Goal: Task Accomplishment & Management: Complete application form

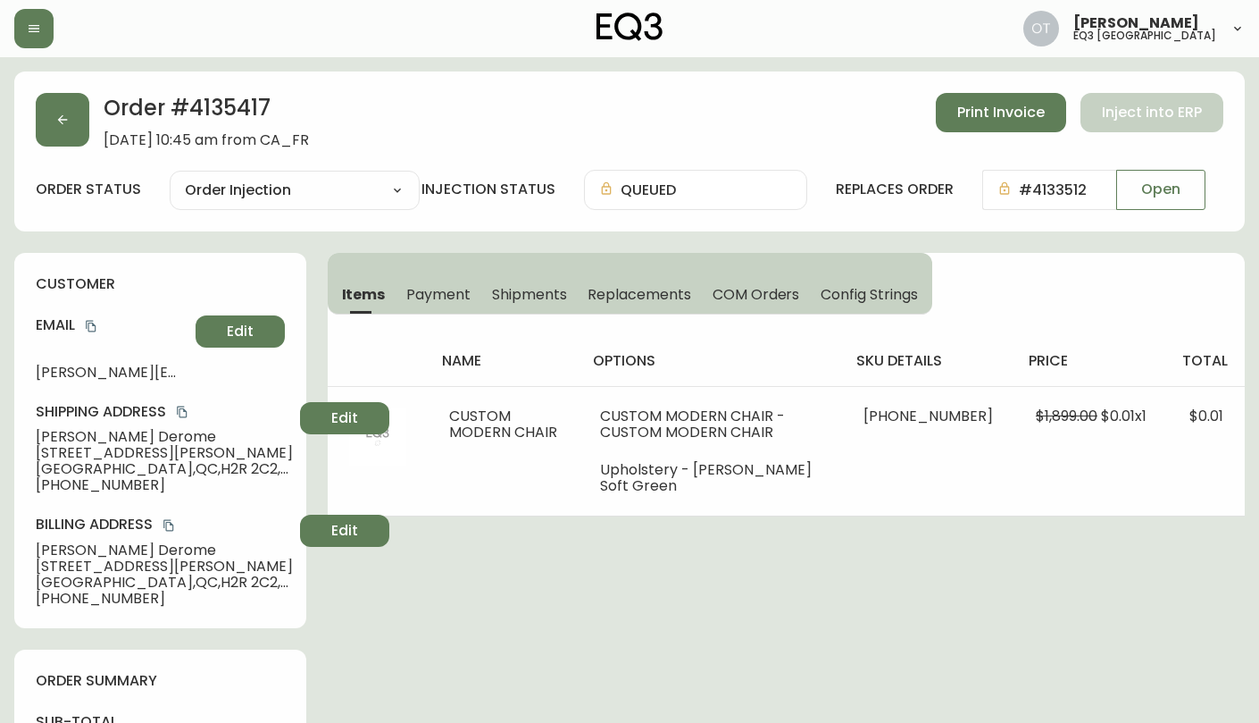
select select "ORDER_INJECTION"
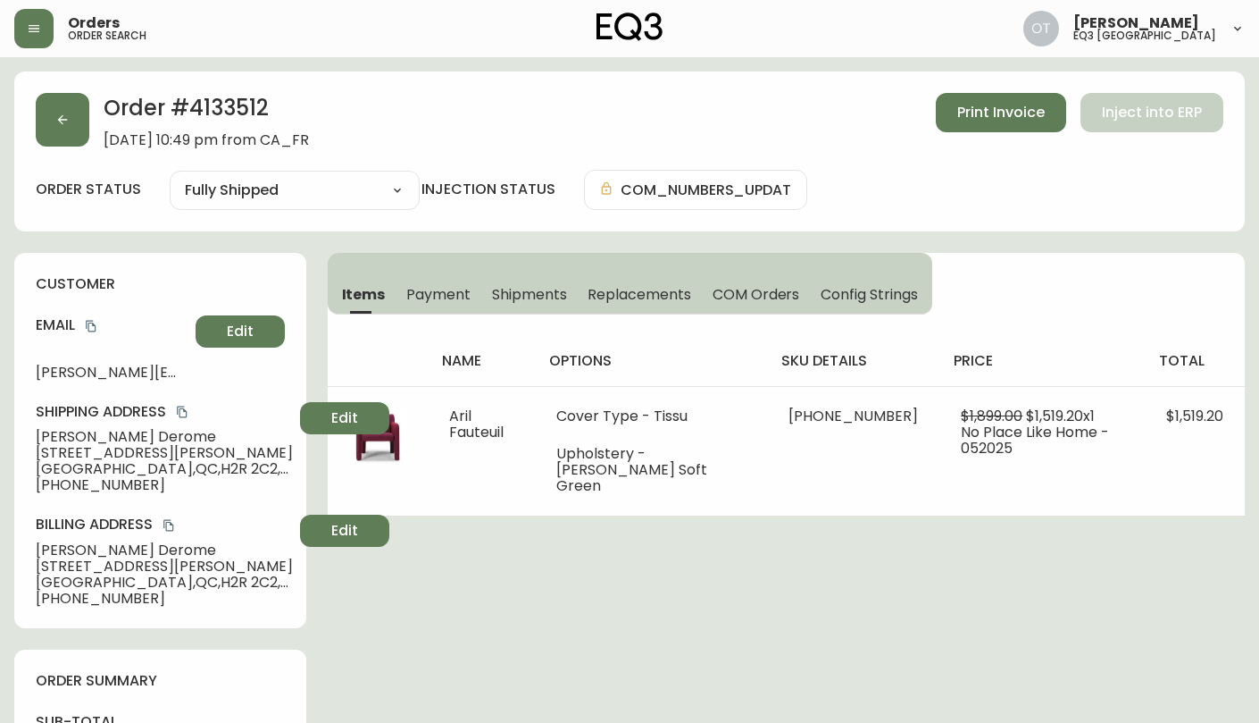
select select "FULLY_SHIPPED"
click at [67, 120] on icon "button" at bounding box center [62, 120] width 14 height 14
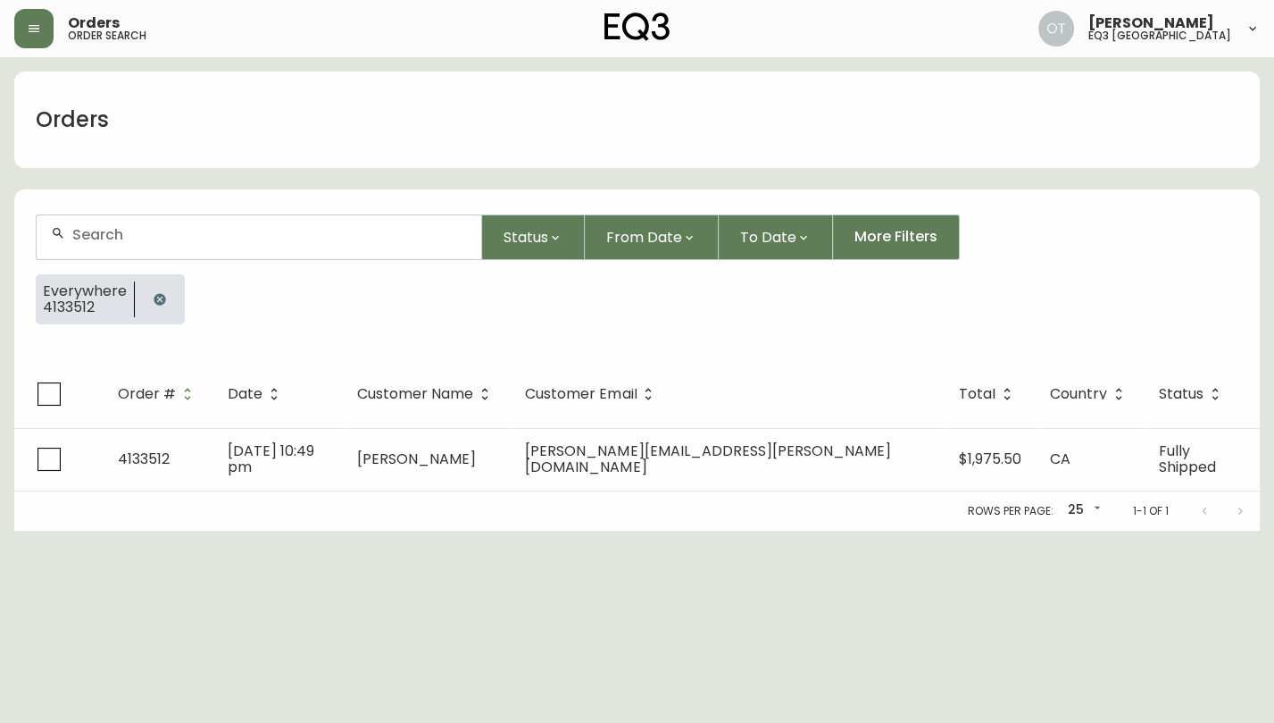
click at [103, 236] on input "text" at bounding box center [269, 234] width 395 height 17
paste input "4134904"
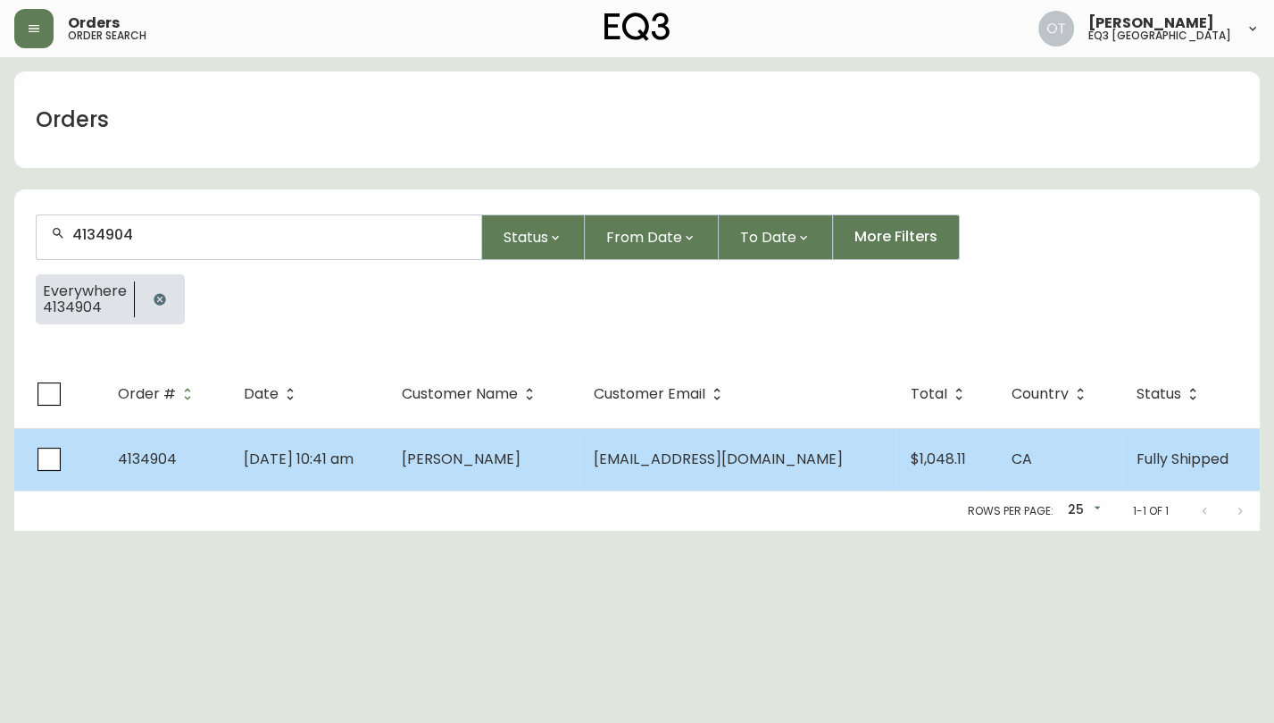
type input "4134904"
click at [213, 461] on td "4134904" at bounding box center [167, 459] width 126 height 63
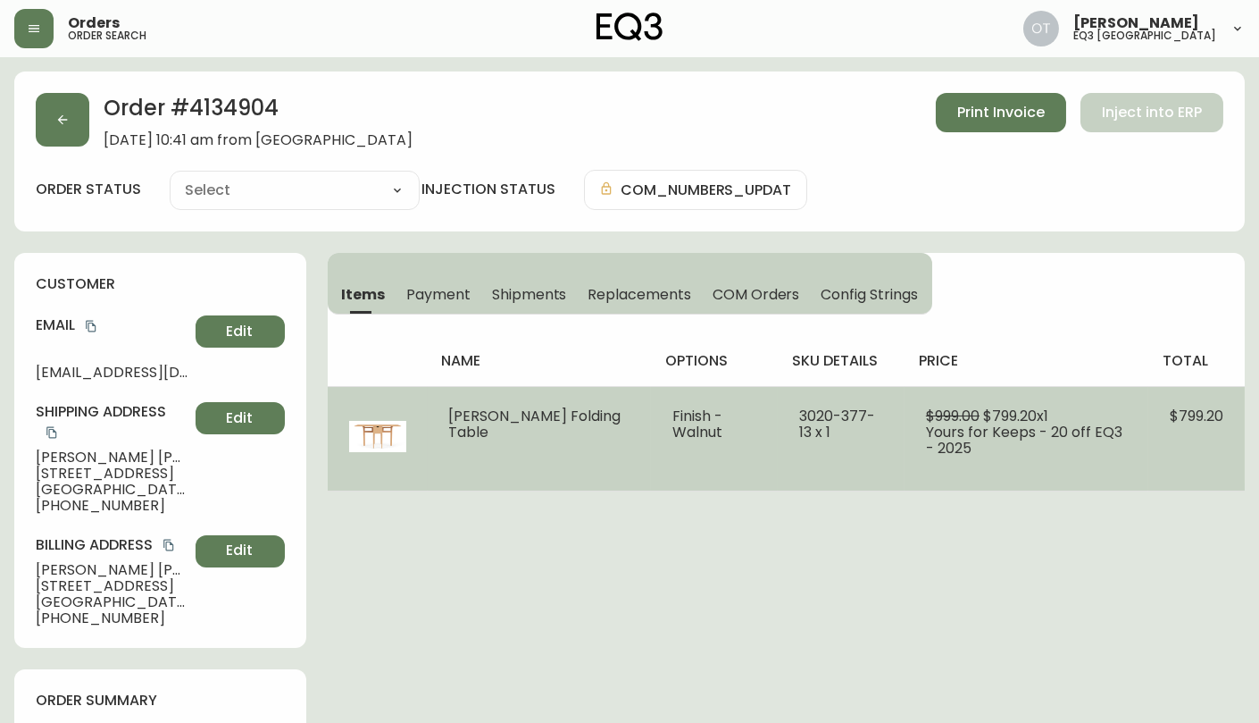
type input "Fully Shipped"
select select "FULLY_SHIPPED"
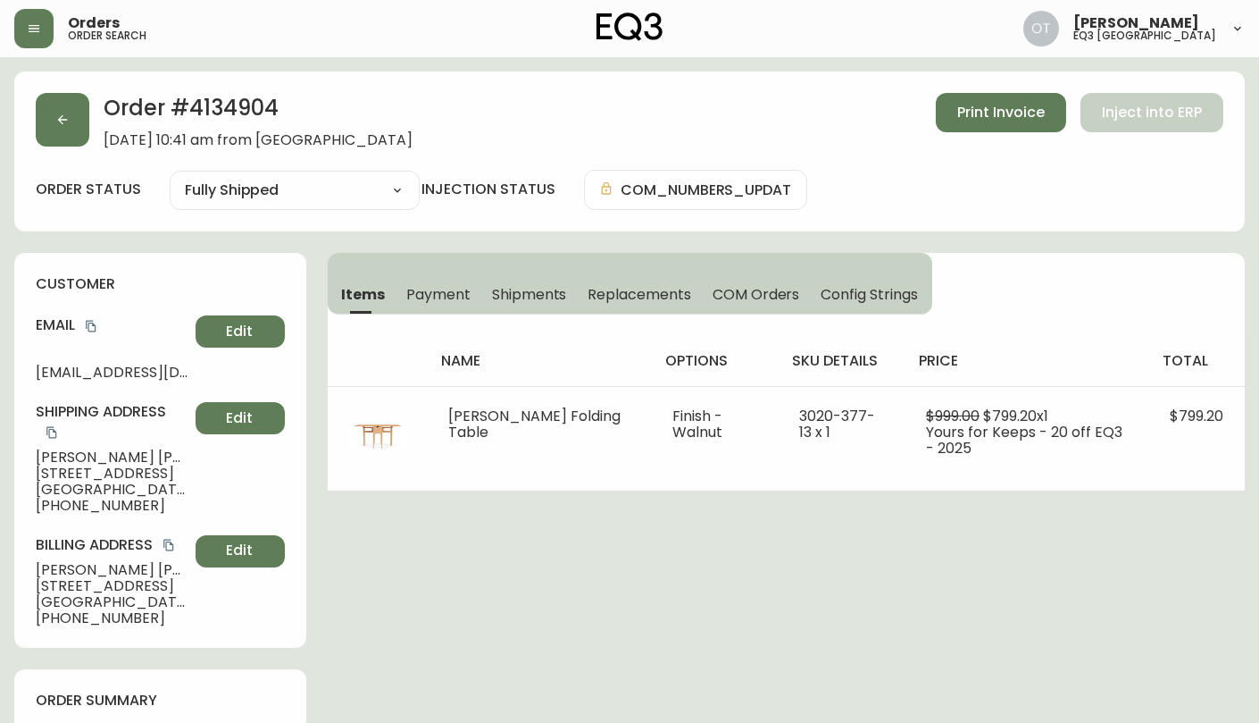
drag, startPoint x: 196, startPoint y: 234, endPoint x: 186, endPoint y: 228, distance: 12.4
click at [610, 297] on span "Replacements" at bounding box center [639, 294] width 103 height 19
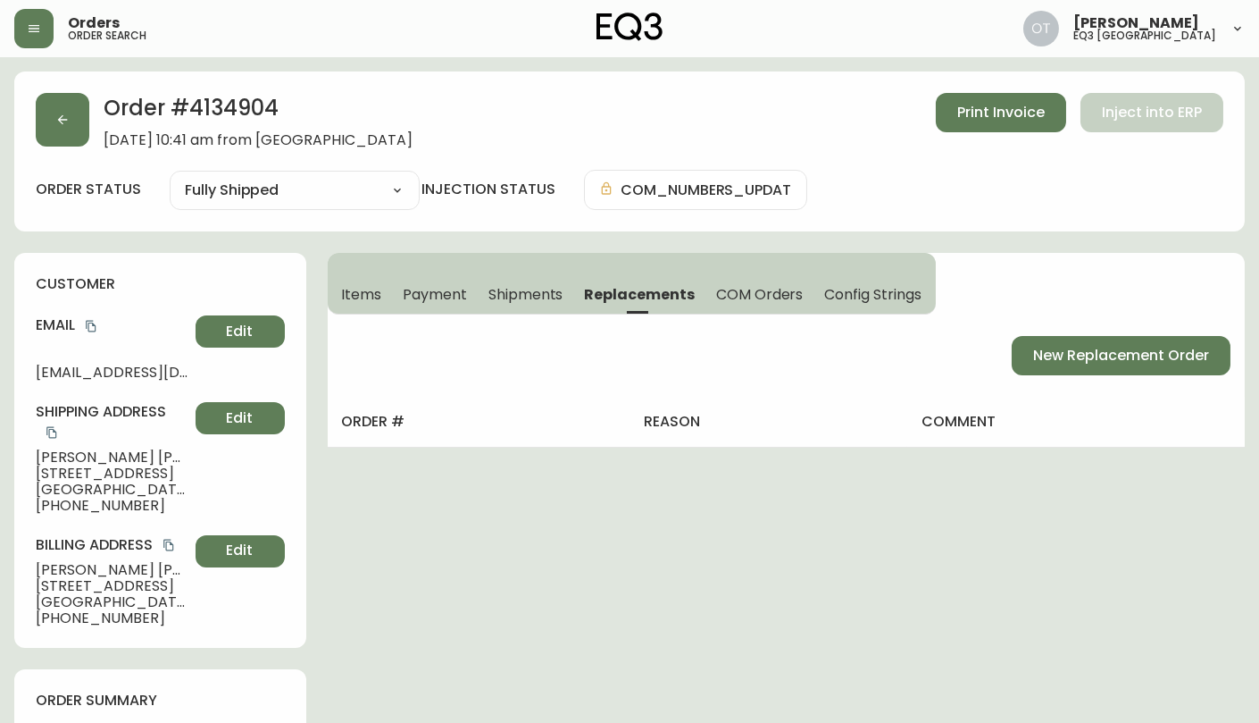
click at [1055, 351] on span "New Replacement Order" at bounding box center [1121, 356] width 176 height 20
select select "FREIGHT"
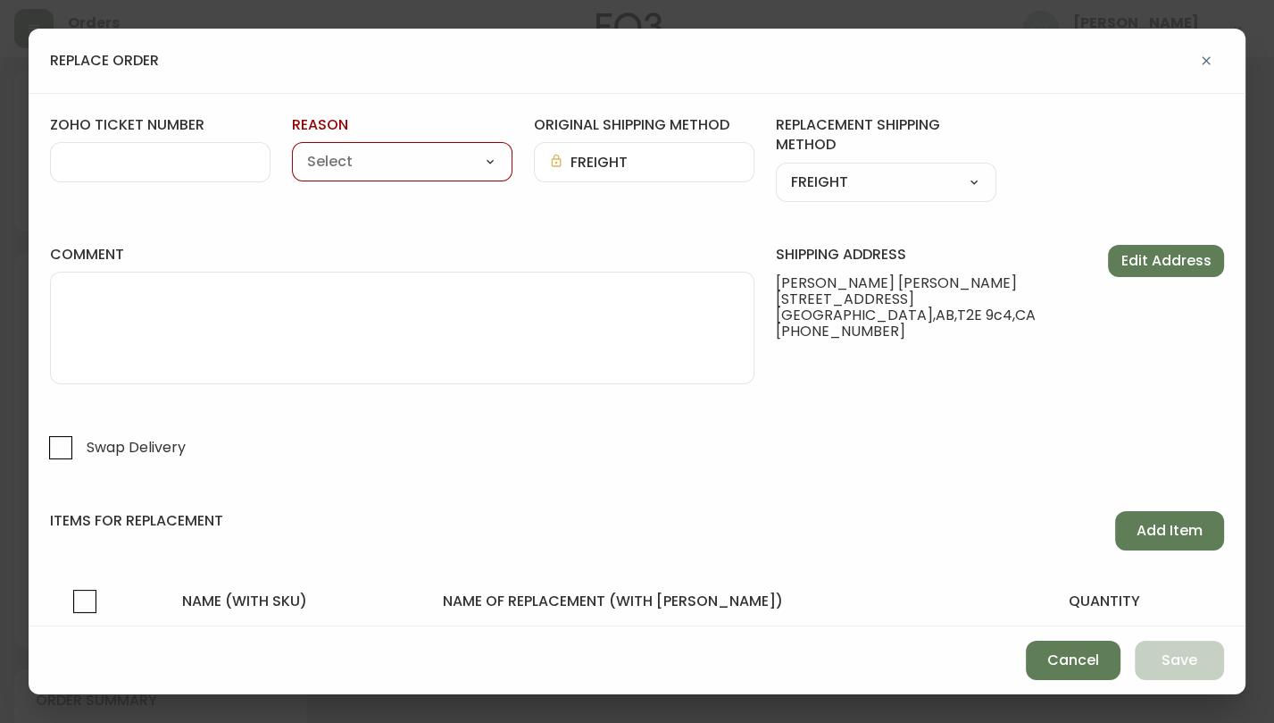
click at [162, 162] on input "zoho ticket number" at bounding box center [160, 162] width 190 height 17
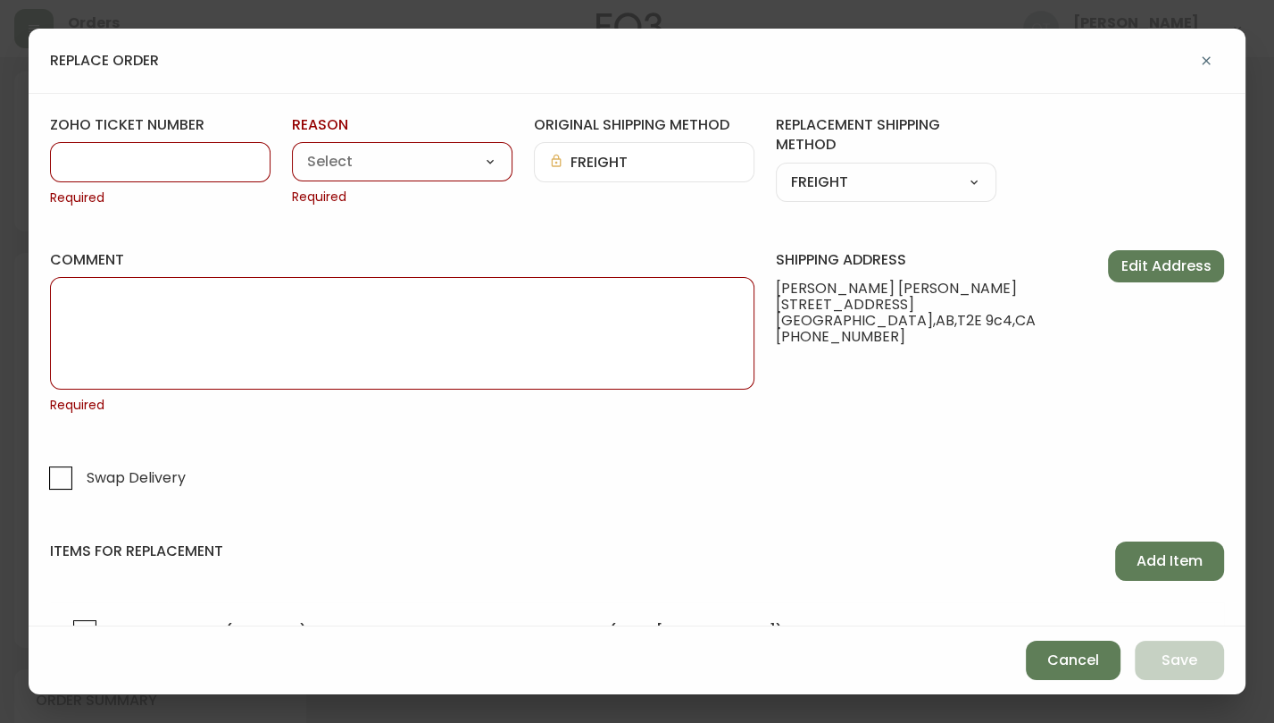
paste input "#831077"
click at [78, 162] on input "#831077" at bounding box center [160, 162] width 190 height 17
type input "831077"
click at [393, 166] on select "Customer Related Damaged in Shipping Lost in Transit or Missing Order Manufactu…" at bounding box center [402, 162] width 221 height 27
select select "Damaged in Shipping"
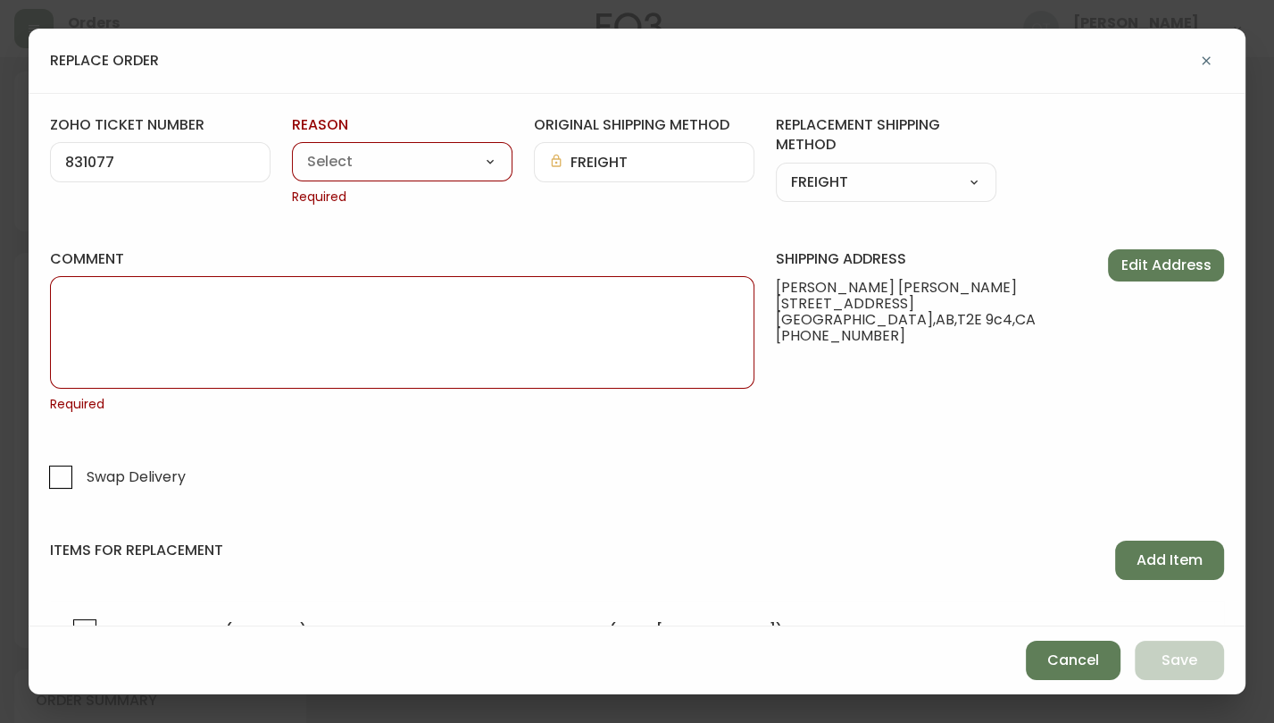
click at [292, 149] on select "Customer Related Damaged in Shipping Lost in Transit or Missing Order Manufactu…" at bounding box center [402, 162] width 221 height 27
type input "Damaged in Shipping"
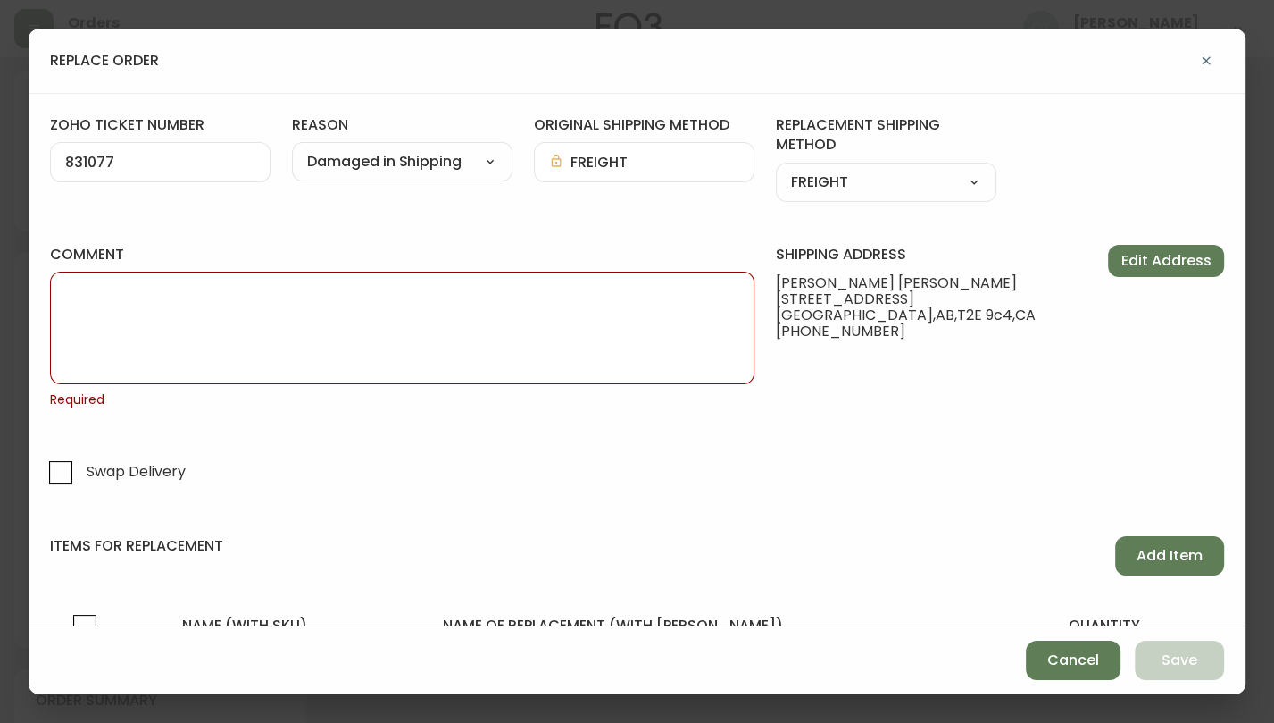
click at [480, 167] on select "Customer Related Damaged in Shipping Lost in Transit or Missing Order Manufactu…" at bounding box center [402, 162] width 221 height 27
select select "Manufacturing Defect"
click at [292, 149] on select "Customer Related Damaged in Shipping Lost in Transit or Missing Order Manufactu…" at bounding box center [402, 162] width 221 height 27
type input "Manufacturing Defect"
click at [491, 333] on textarea "comment" at bounding box center [402, 327] width 674 height 89
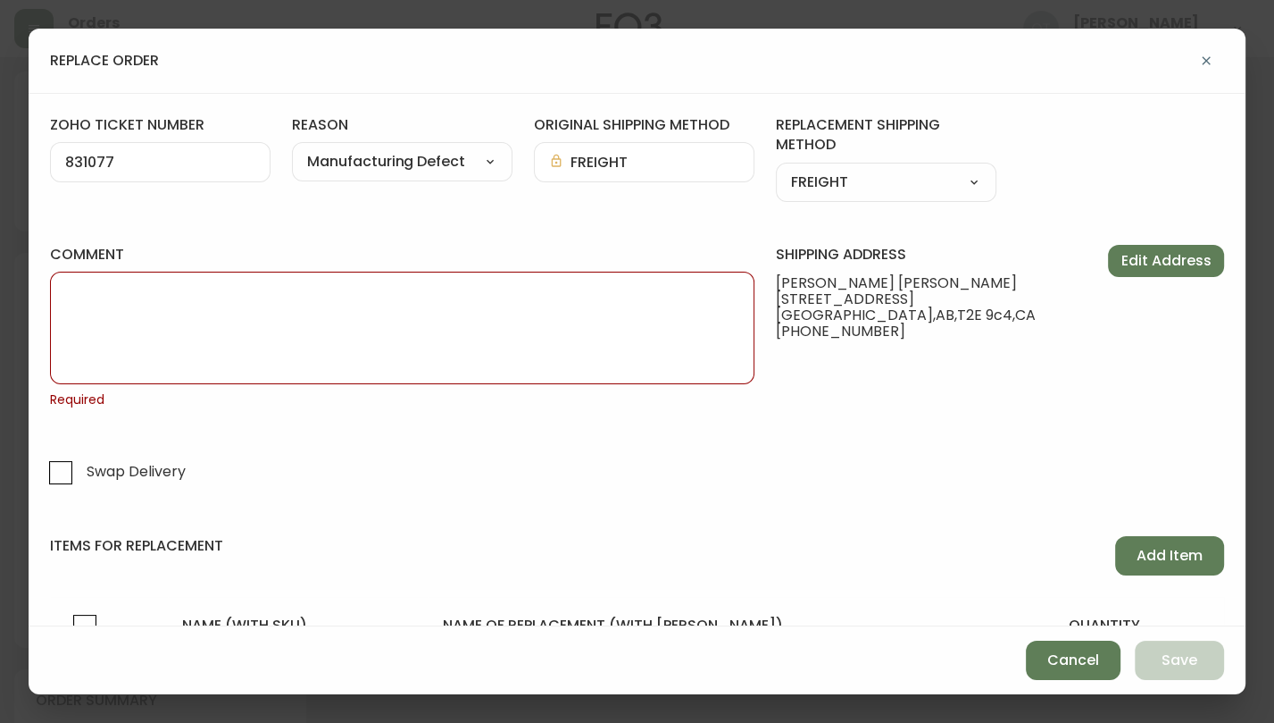
paste textarea "ORIGINAL ORDER: 4134904 | REASON FOR REPLACEMENT: | NOTES: ROC - SWAP rtn to 10…"
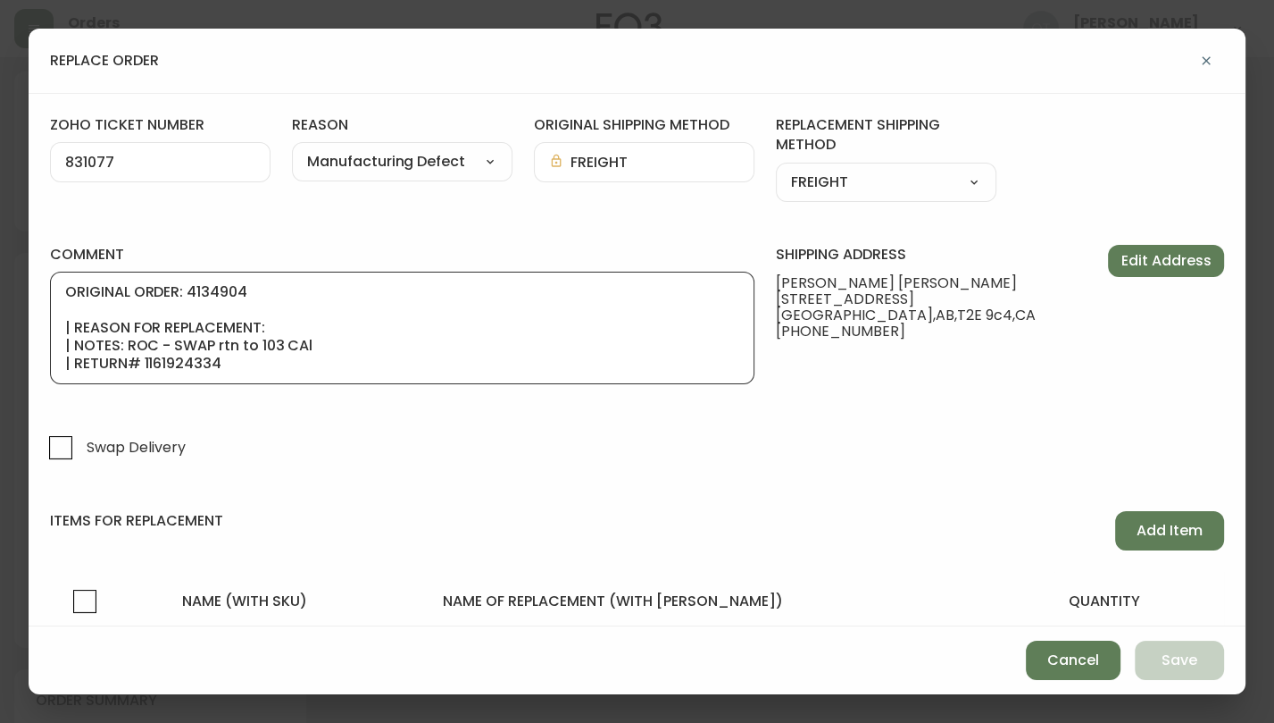
scroll to position [107, 0]
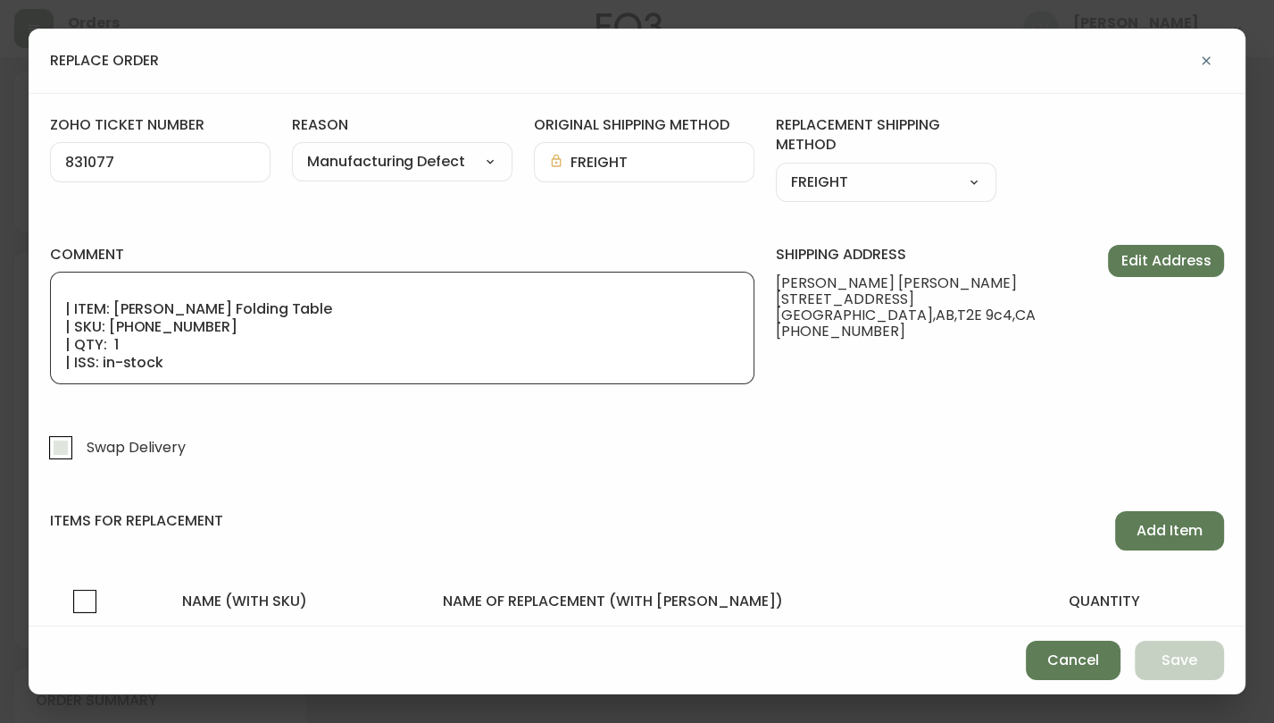
type textarea "ORIGINAL ORDER: 4134904 | REASON FOR REPLACEMENT: | NOTES: ROC - SWAP rtn to 10…"
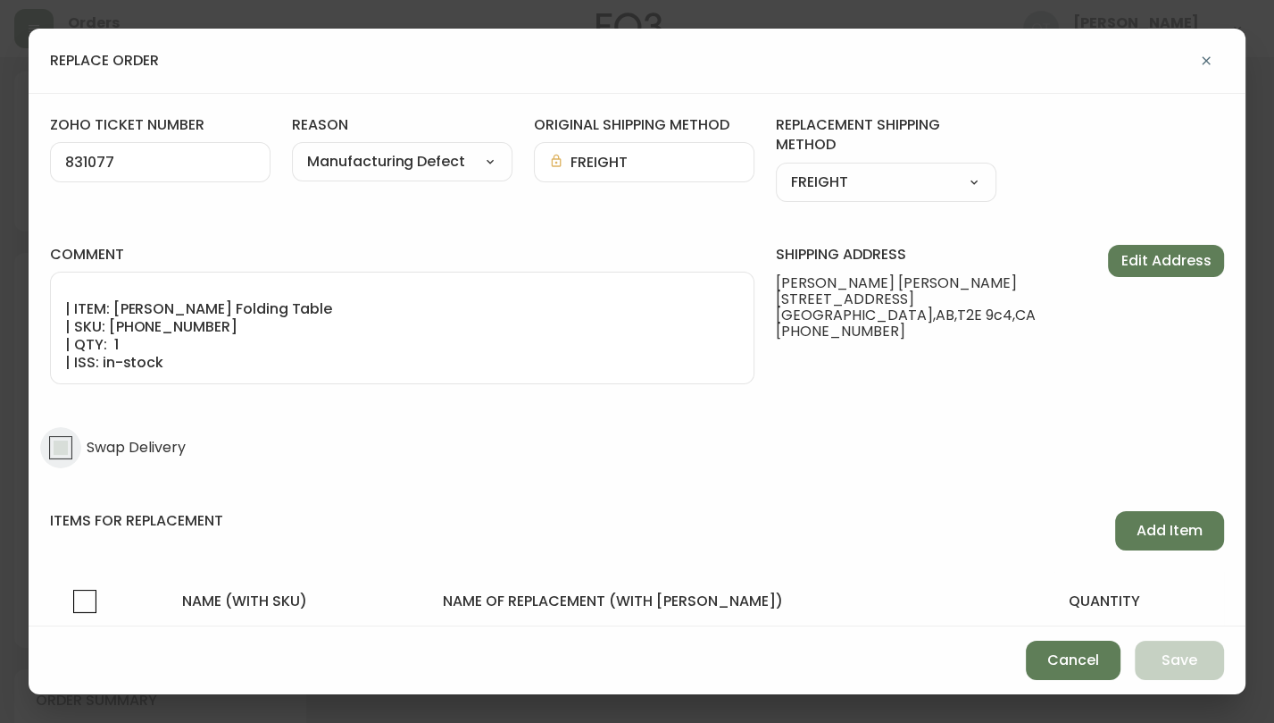
click at [58, 449] on input "Swap Delivery" at bounding box center [60, 447] width 41 height 41
checkbox input "true"
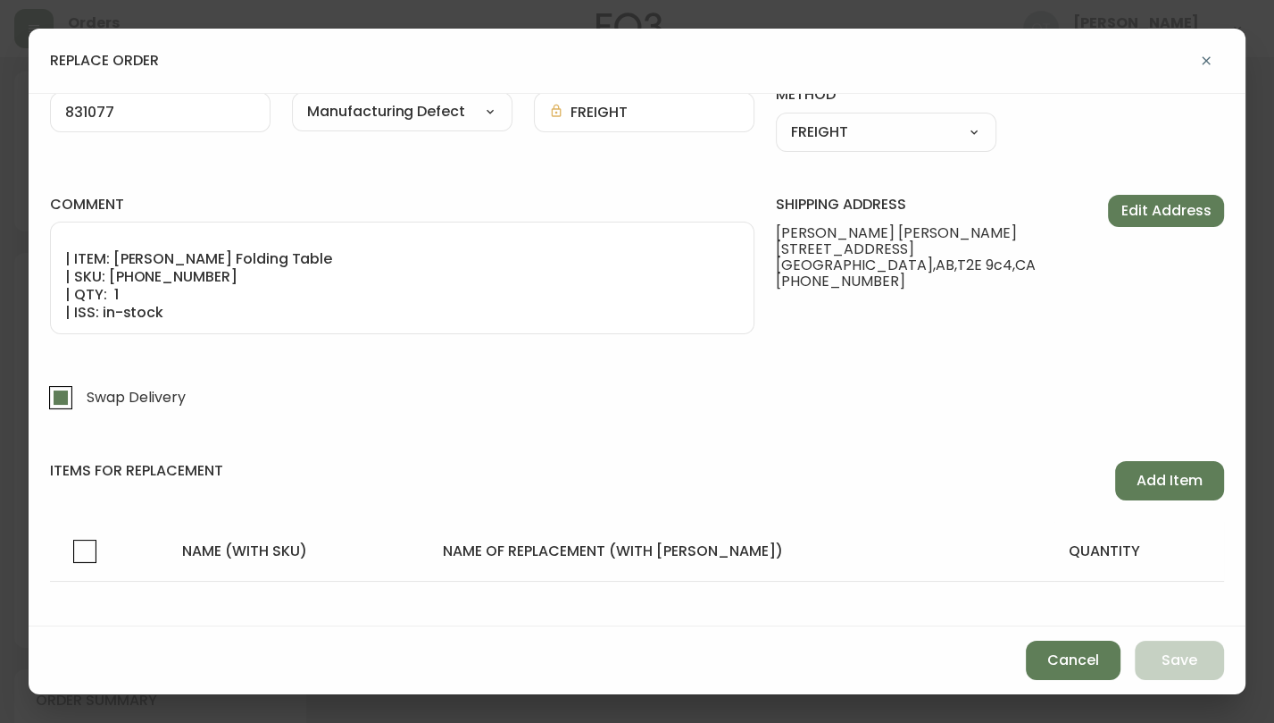
scroll to position [68, 0]
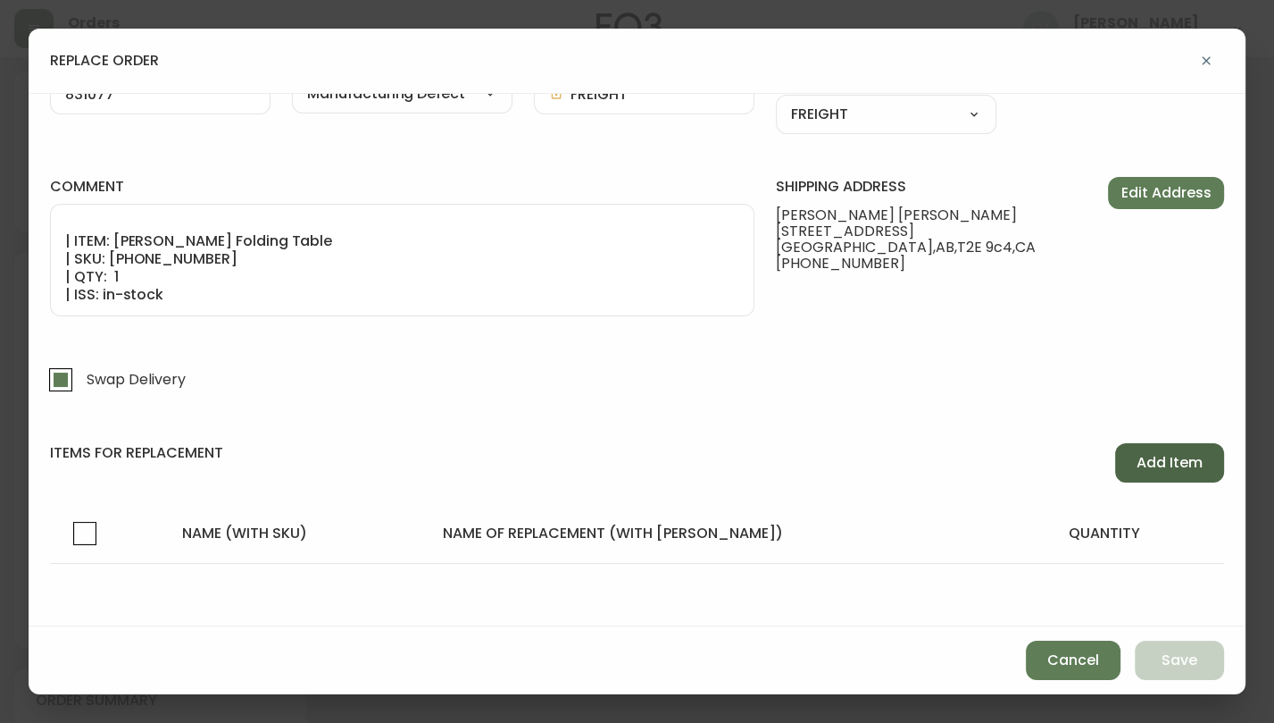
click at [1167, 467] on span "Add Item" at bounding box center [1170, 463] width 66 height 20
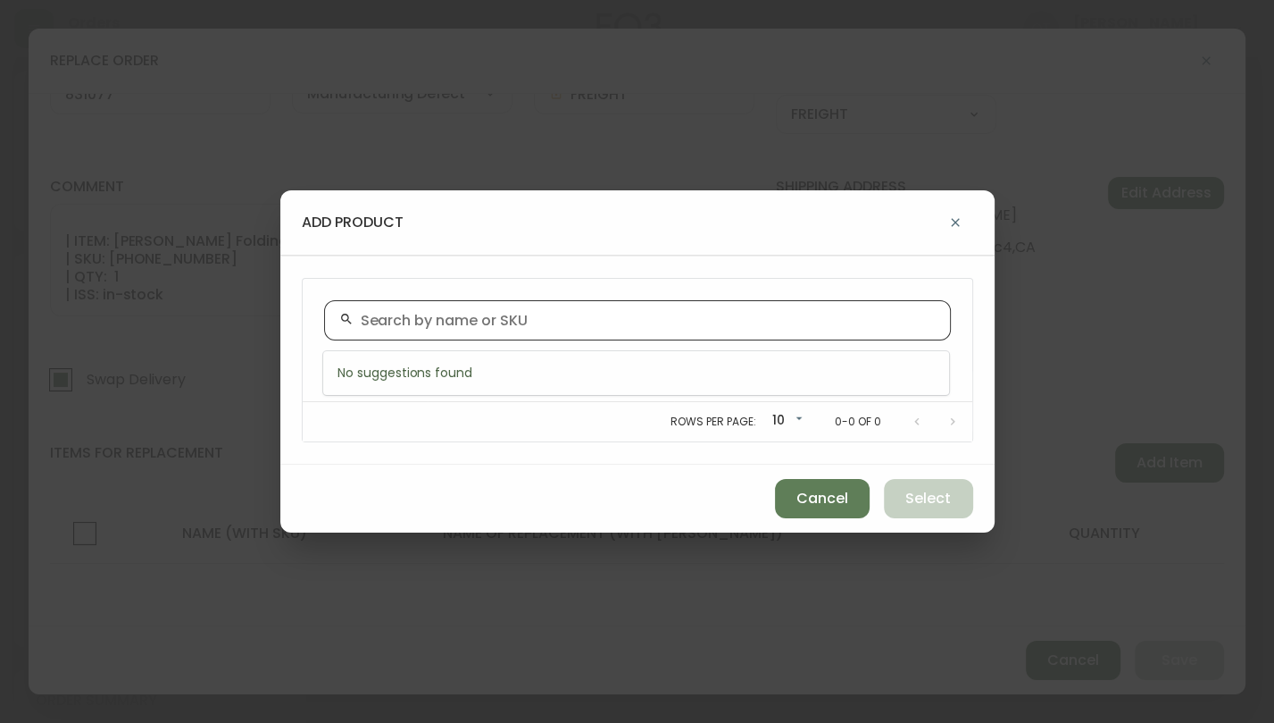
click at [569, 326] on input "text" at bounding box center [648, 320] width 575 height 17
paste input "[PHONE_NUMBER]"
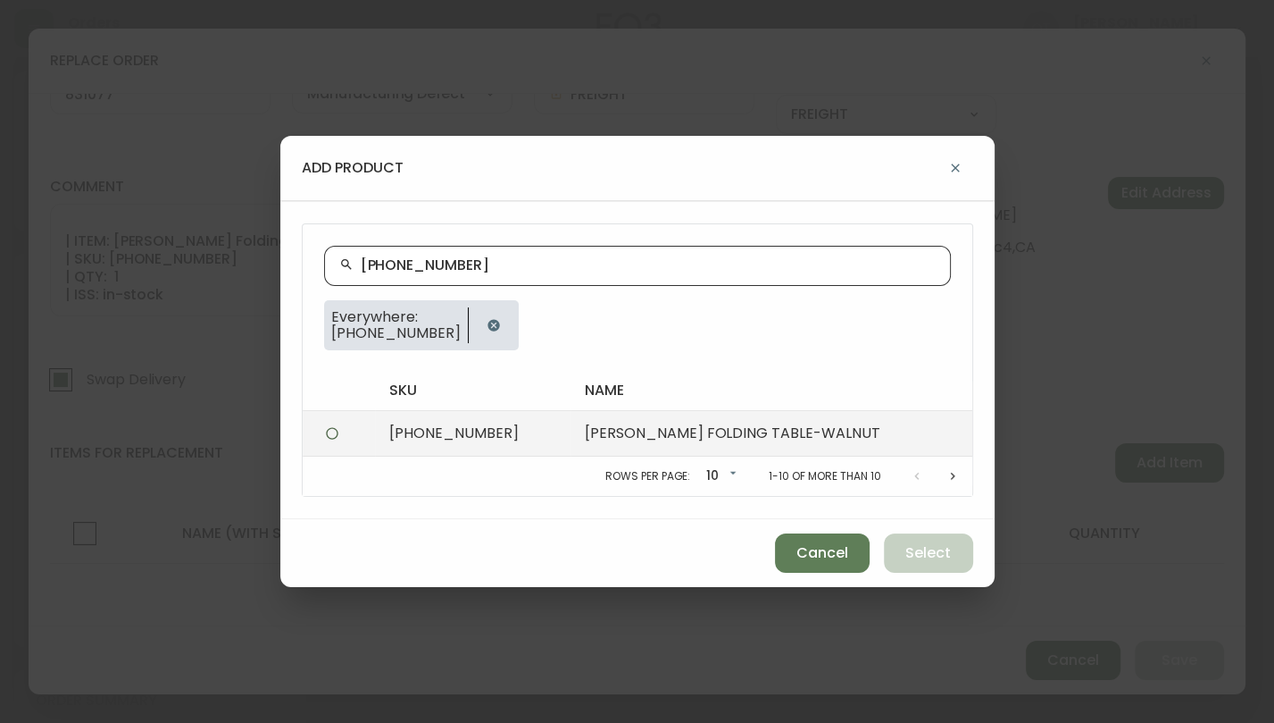
type input "[PHONE_NUMBER]"
click at [608, 417] on td "[PERSON_NAME] FOLDING TABLE-WALNUT" at bounding box center [772, 434] width 402 height 46
radio input "true"
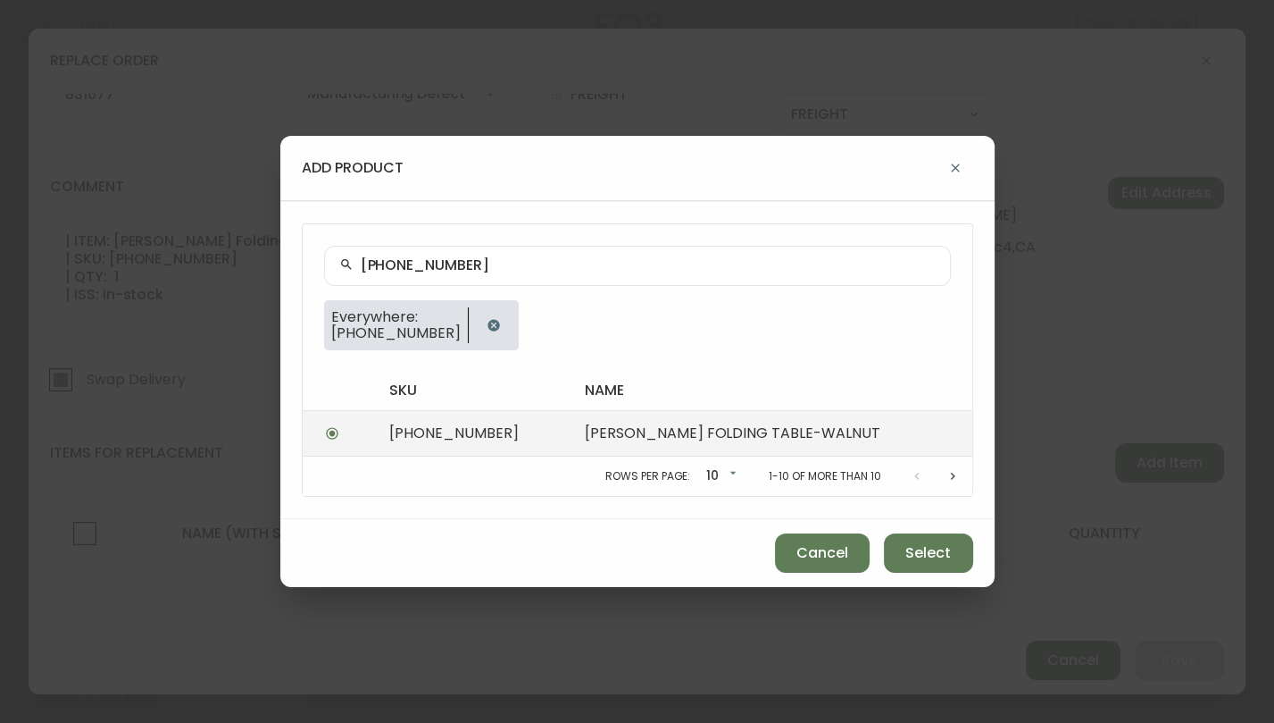
click at [727, 422] on td "[PERSON_NAME] FOLDING TABLE-WALNUT" at bounding box center [772, 434] width 402 height 46
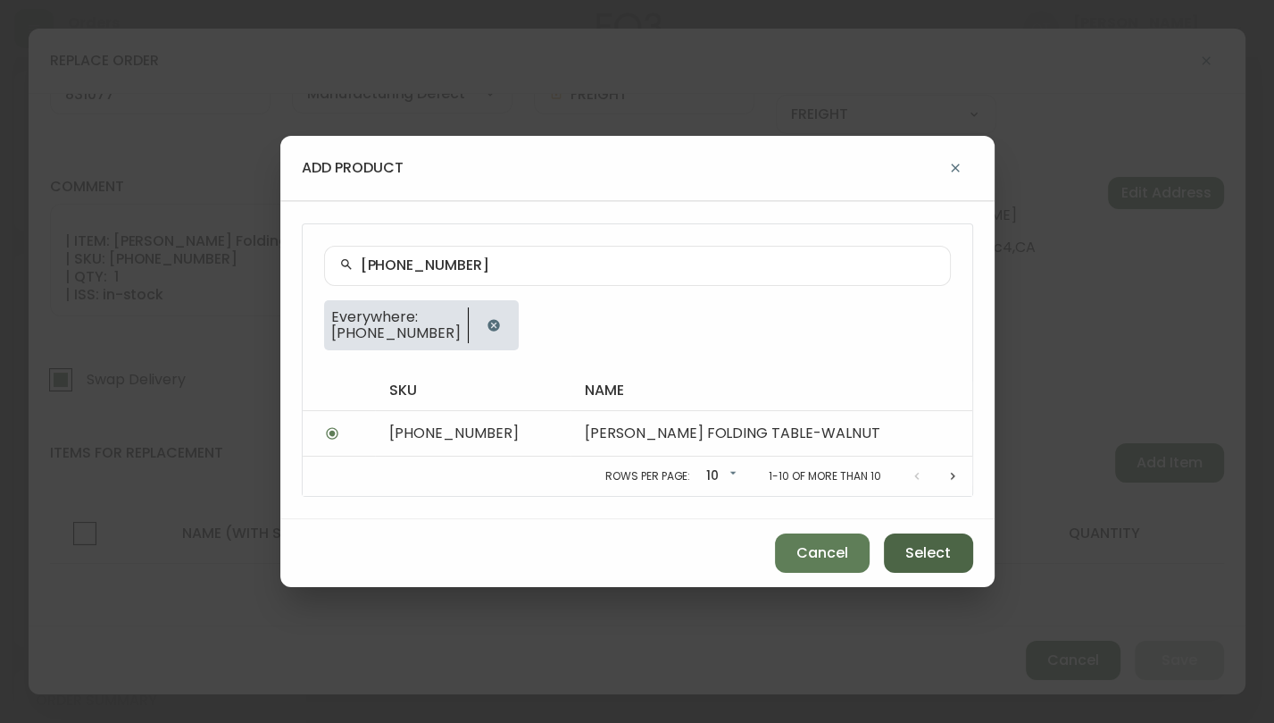
click at [918, 553] on span "Select" at bounding box center [929, 553] width 46 height 20
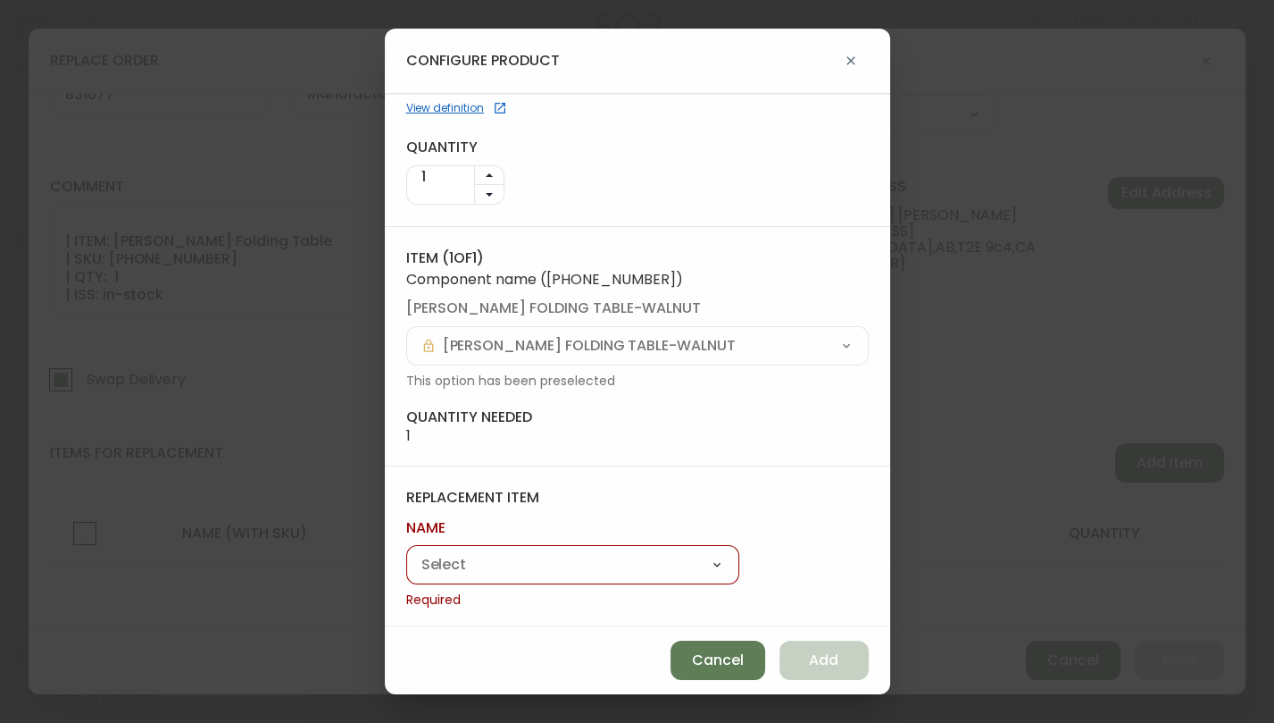
scroll to position [98, 0]
click at [576, 562] on select "[PERSON_NAME] Folding Table" at bounding box center [572, 562] width 333 height 27
select select "cmevkne1007xn0142089re560"
click at [406, 571] on select "[PERSON_NAME] Folding Table" at bounding box center [572, 562] width 333 height 27
type input "[PERSON_NAME] Folding Table"
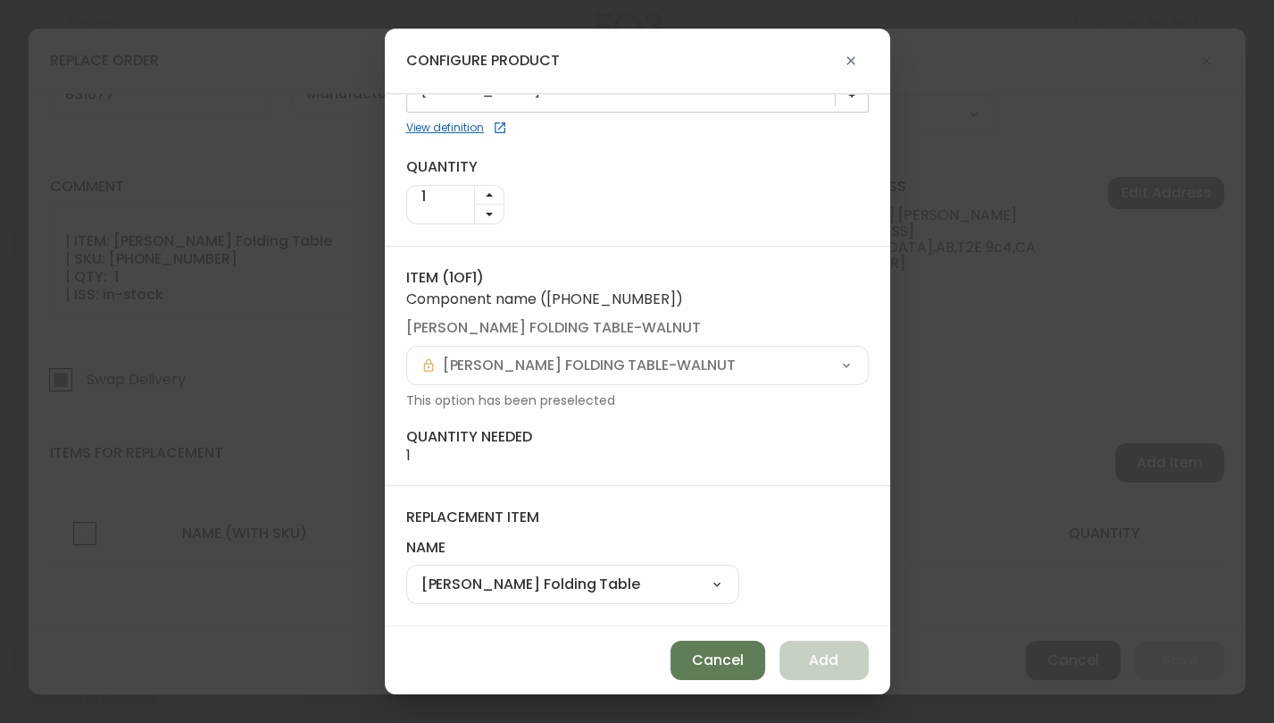
scroll to position [73, 0]
drag, startPoint x: 828, startPoint y: 654, endPoint x: 810, endPoint y: 649, distance: 18.4
click at [829, 654] on span "Add" at bounding box center [823, 660] width 29 height 20
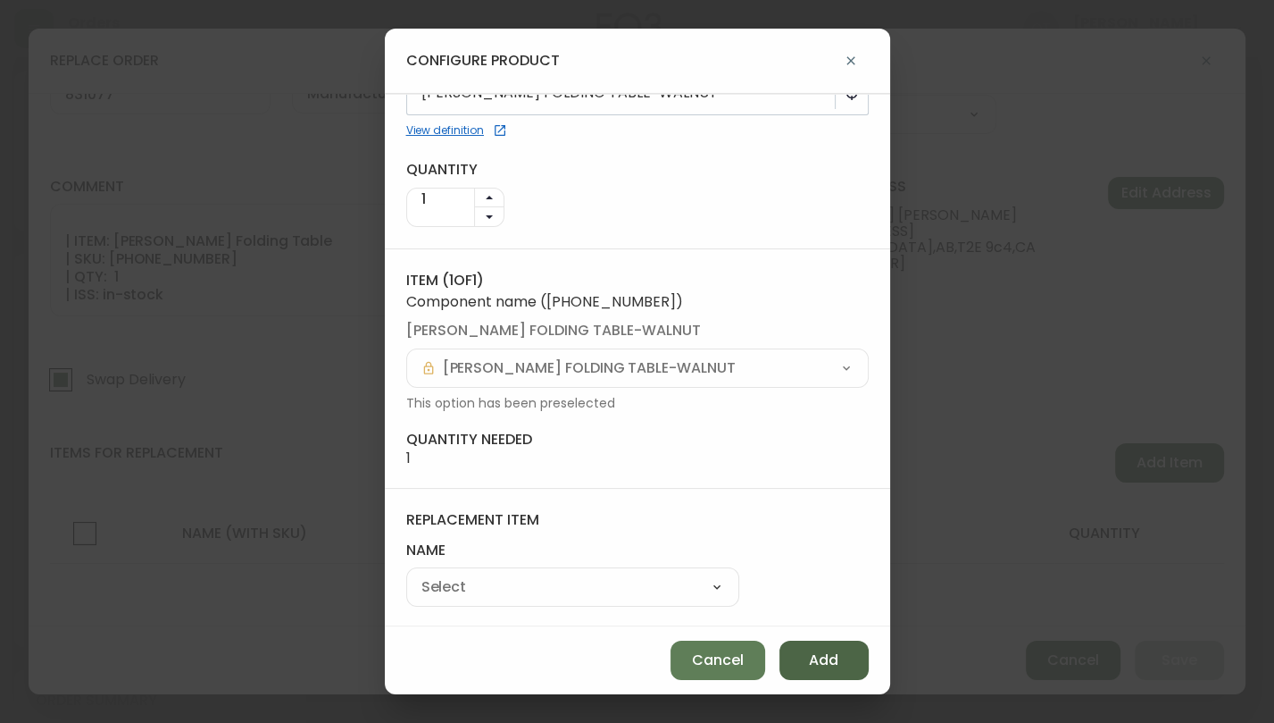
select select
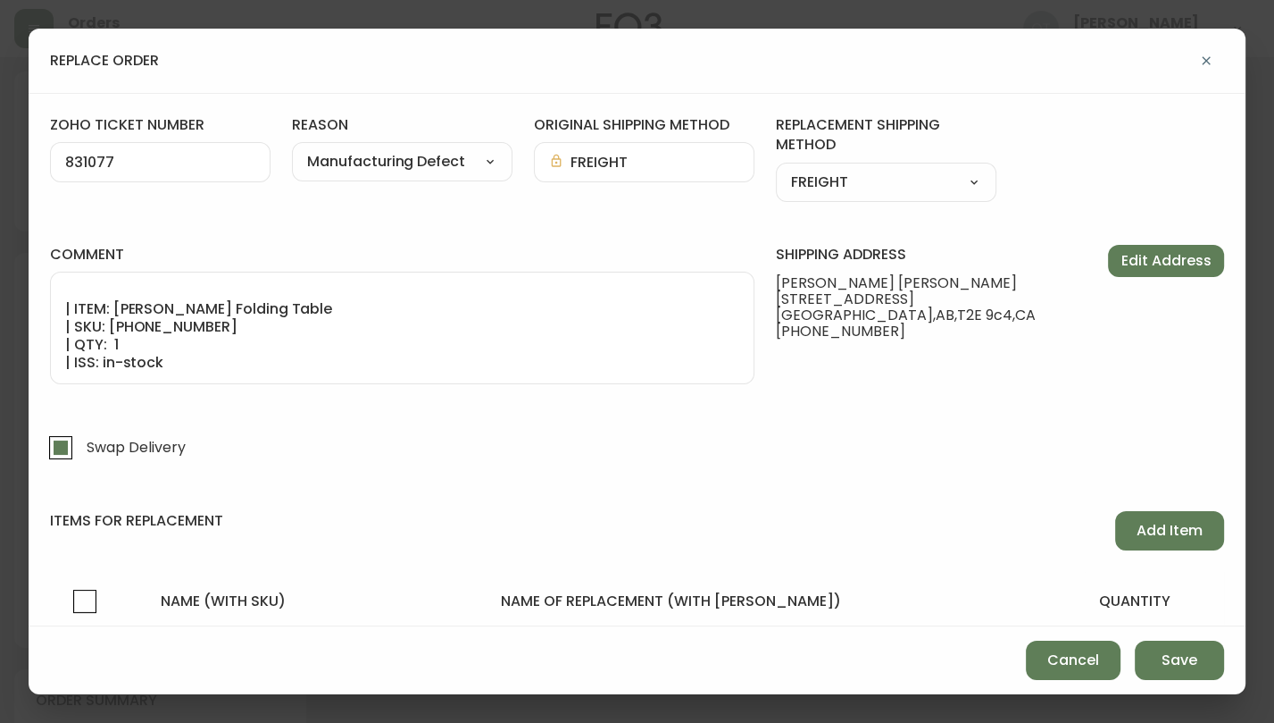
scroll to position [124, 0]
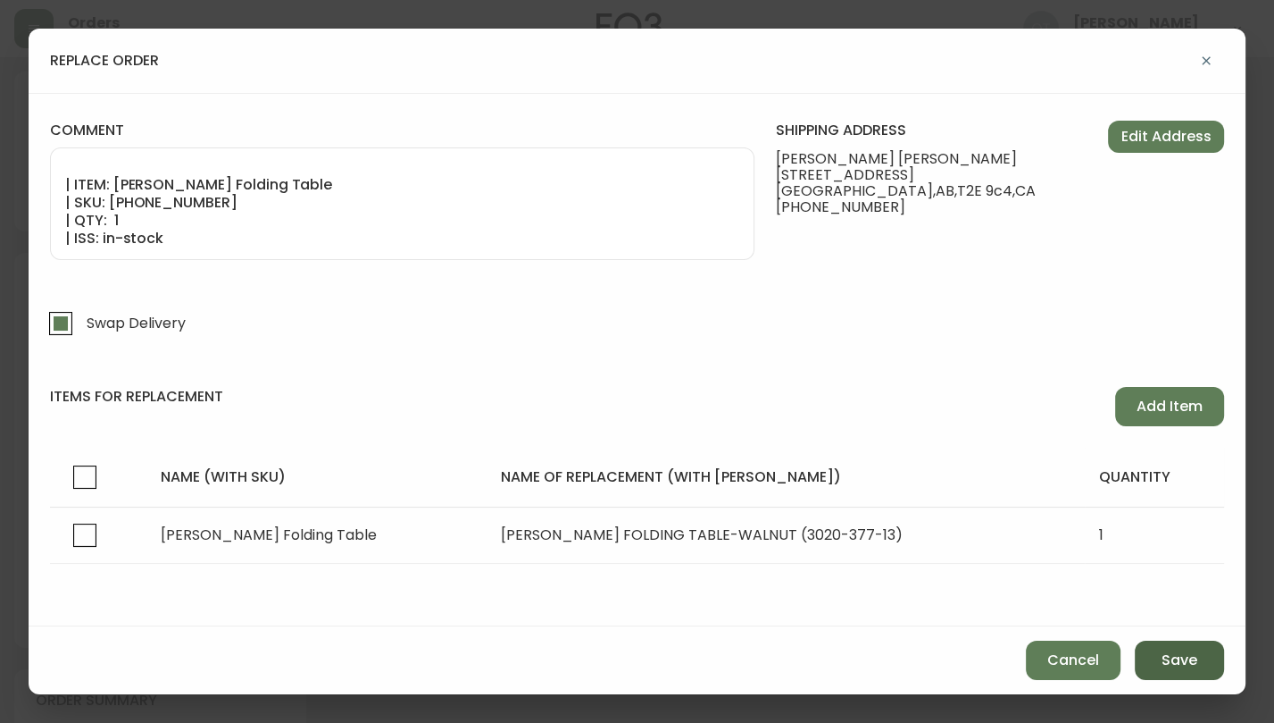
click at [1179, 655] on span "Save" at bounding box center [1180, 660] width 36 height 20
checkbox input "false"
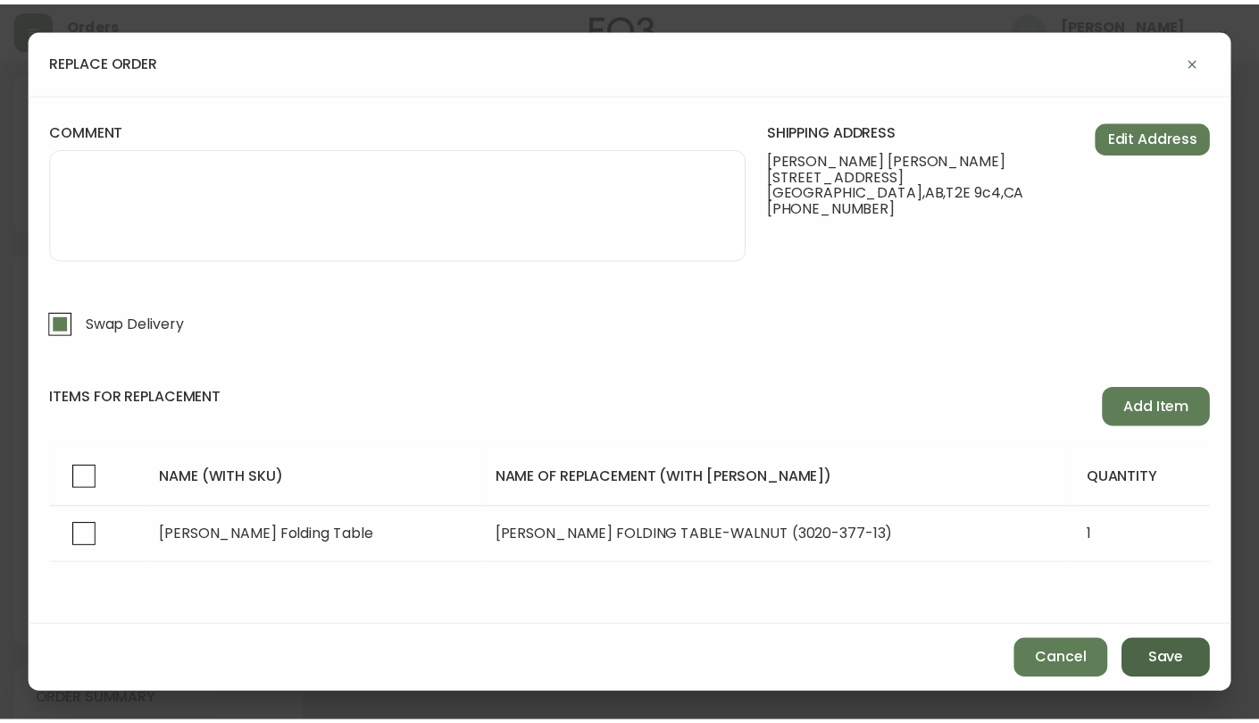
scroll to position [68, 0]
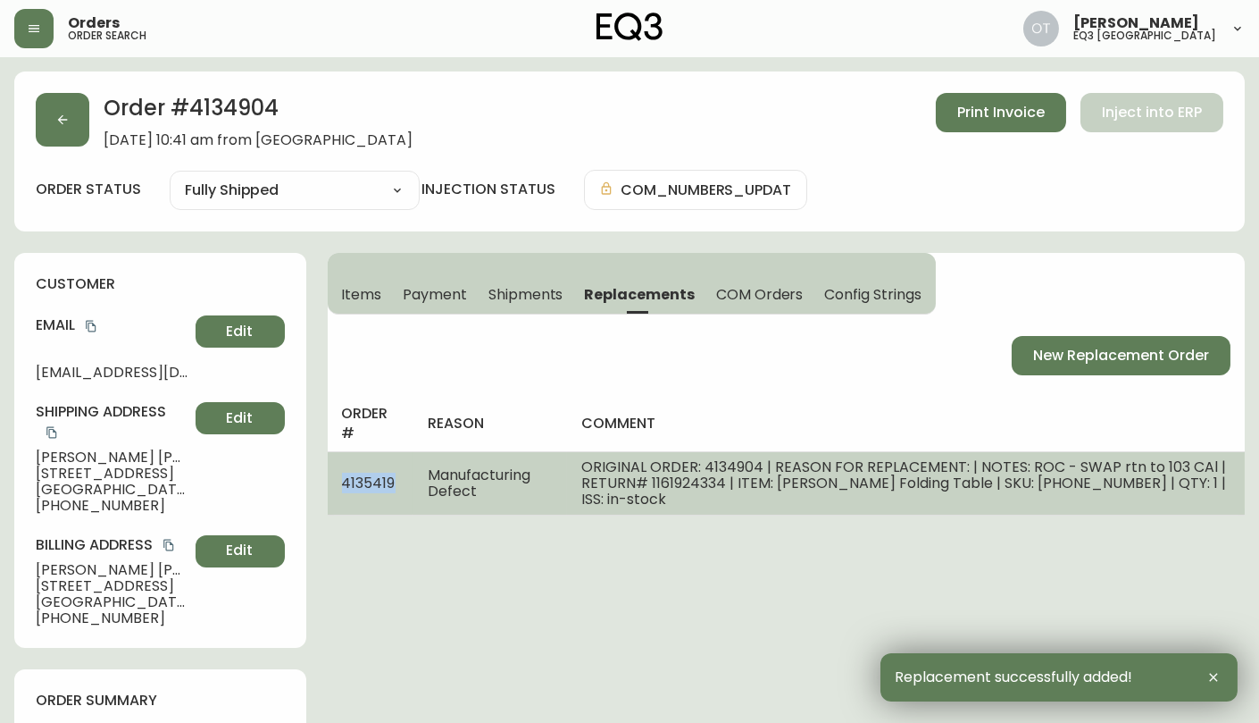
drag, startPoint x: 338, startPoint y: 472, endPoint x: 397, endPoint y: 477, distance: 59.1
click at [397, 477] on td "4135419" at bounding box center [371, 482] width 87 height 63
copy span "4135419"
